Goal: Find specific page/section: Find specific page/section

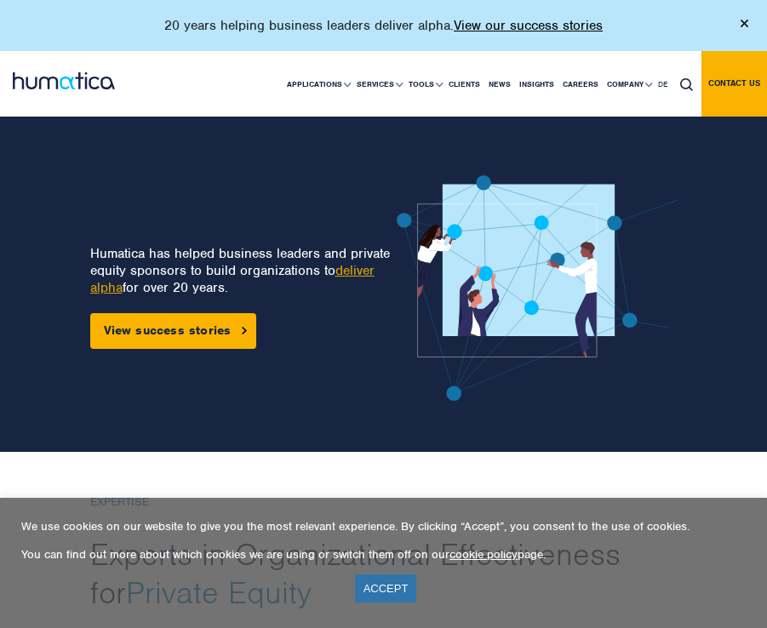
scroll to position [167, 0]
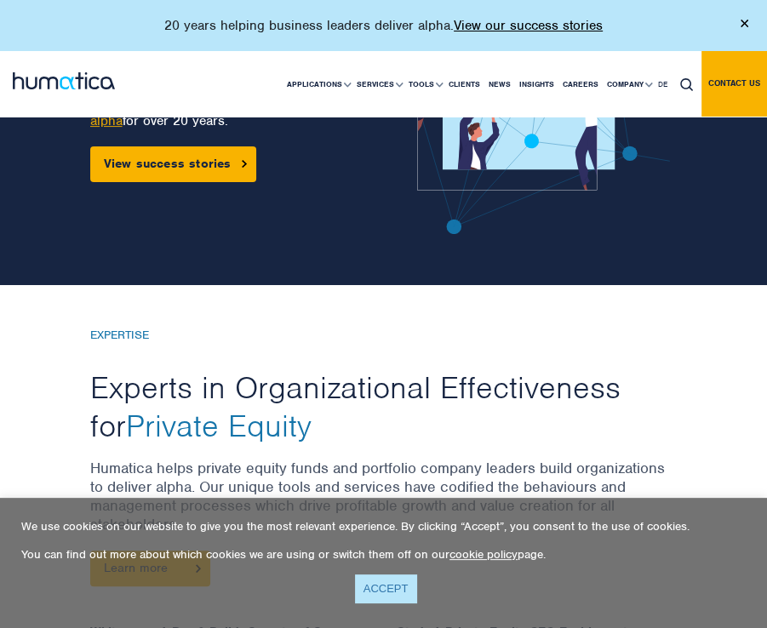
click at [388, 577] on link "ACCEPT" at bounding box center [386, 589] width 62 height 28
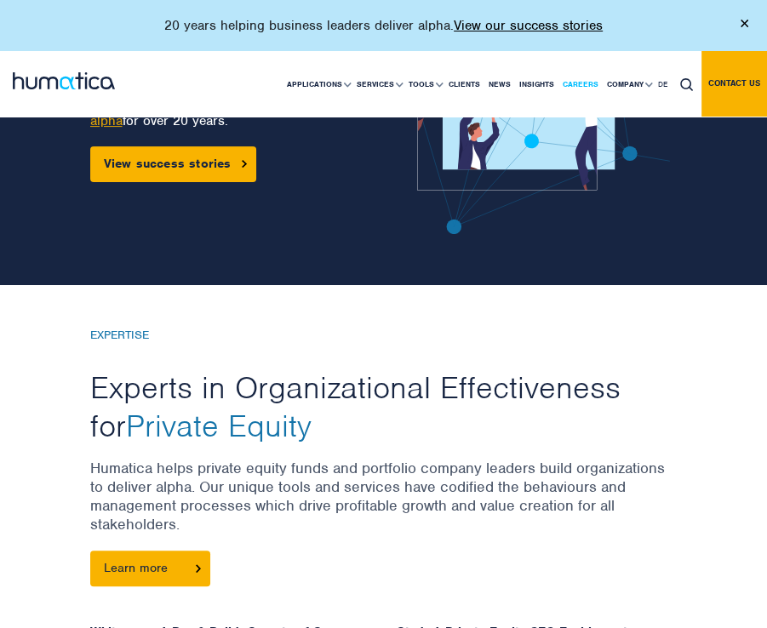
click at [589, 87] on link "Careers" at bounding box center [581, 84] width 44 height 65
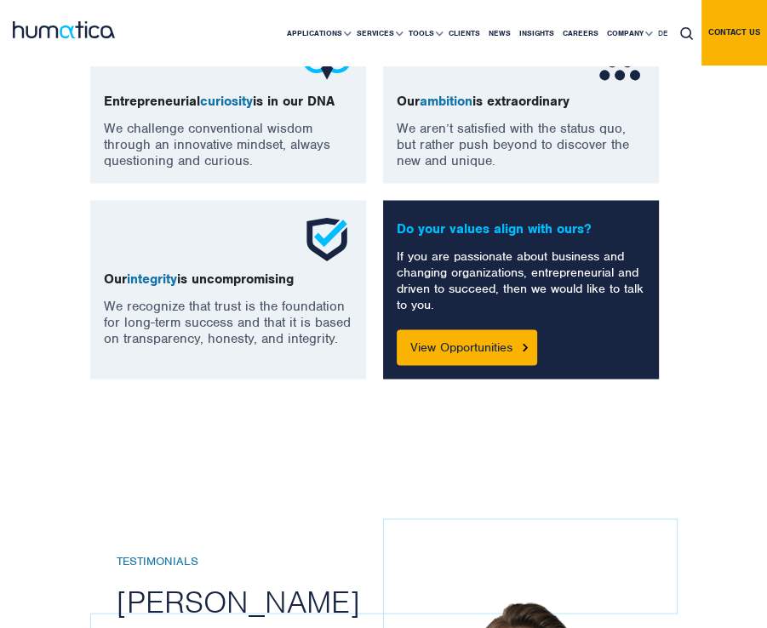
scroll to position [1730, 0]
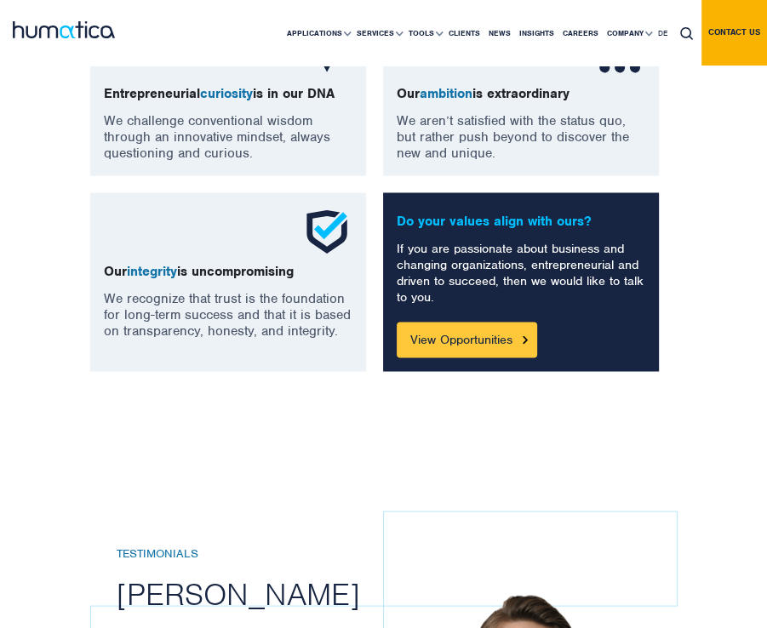
click at [473, 358] on link "View Opportunities" at bounding box center [467, 340] width 141 height 36
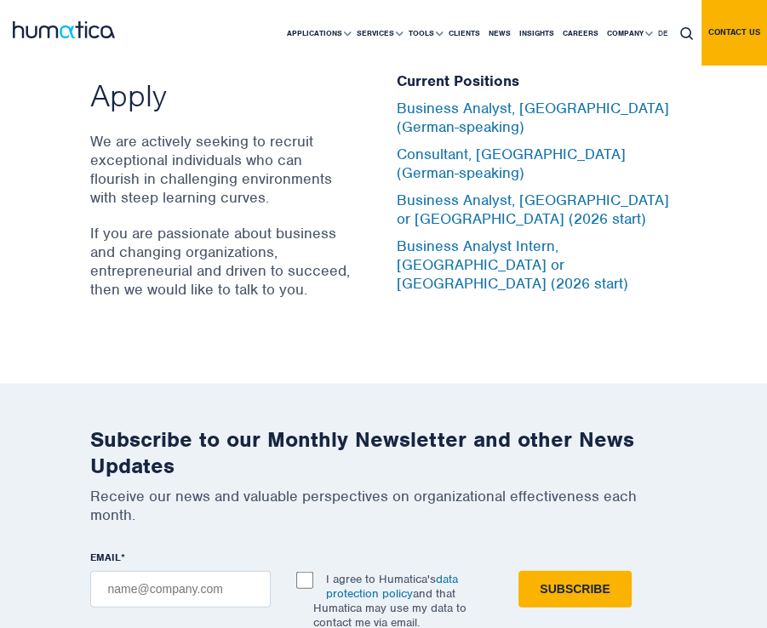
click at [542, 298] on div "Current Positions Business Analyst, [GEOGRAPHIC_DATA] (German-speaking) Consult…" at bounding box center [537, 182] width 281 height 267
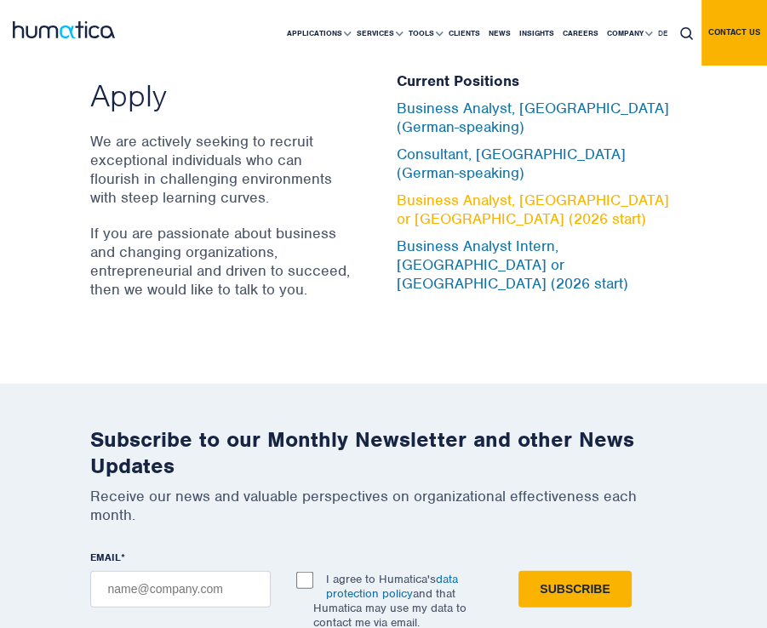
click at [429, 228] on link "Business Analyst, [GEOGRAPHIC_DATA] or [GEOGRAPHIC_DATA] (2026 start)" at bounding box center [533, 209] width 273 height 37
